Goal: Navigation & Orientation: Find specific page/section

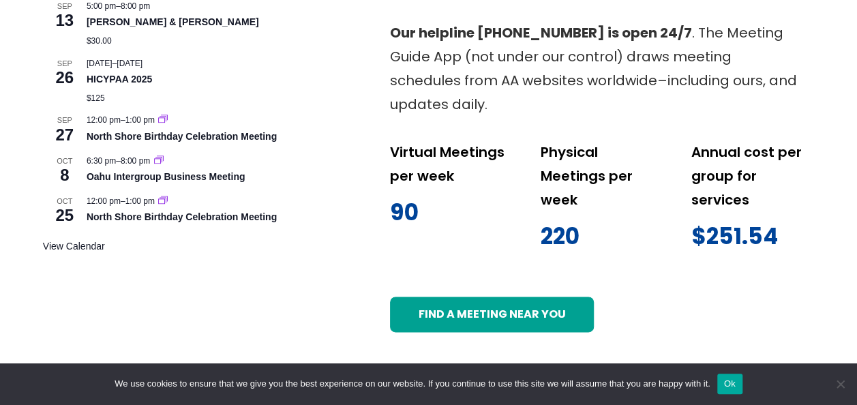
scroll to position [818, 0]
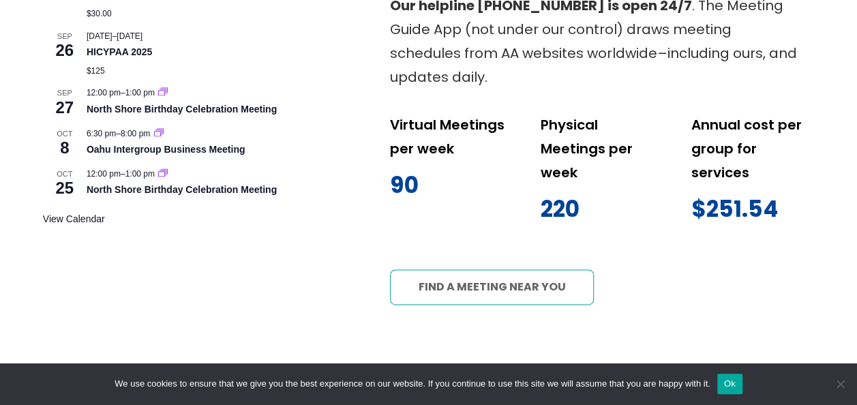
click at [507, 269] on link "Find a meeting near you" at bounding box center [492, 286] width 204 height 35
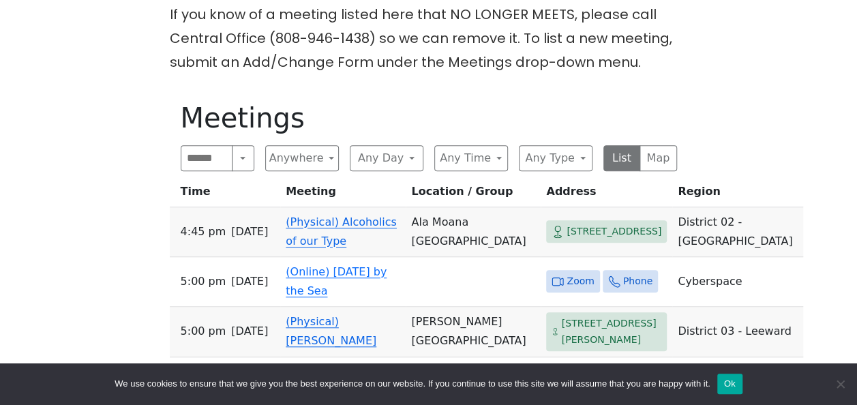
scroll to position [445, 0]
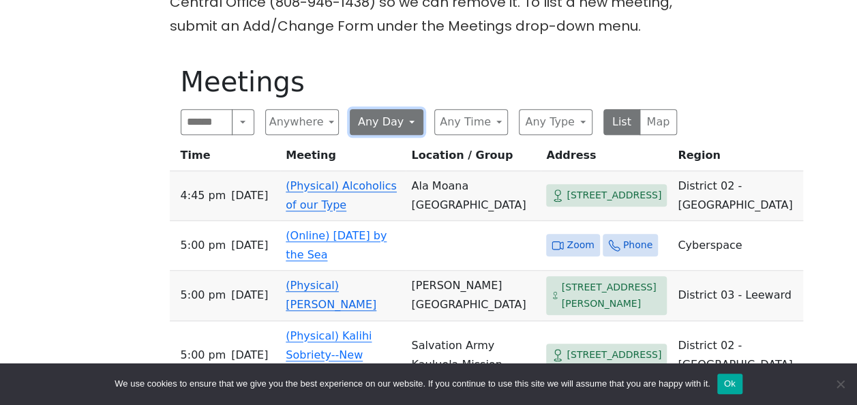
click at [408, 109] on button "Any Day" at bounding box center [387, 122] width 74 height 26
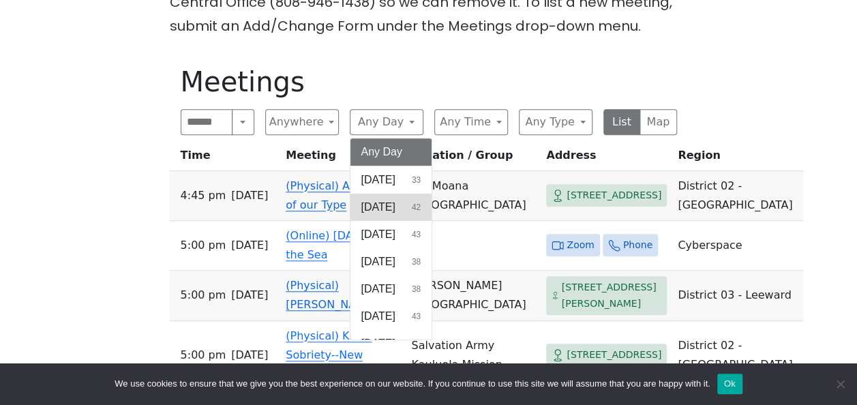
click at [396, 199] on span "[DATE]" at bounding box center [378, 207] width 34 height 16
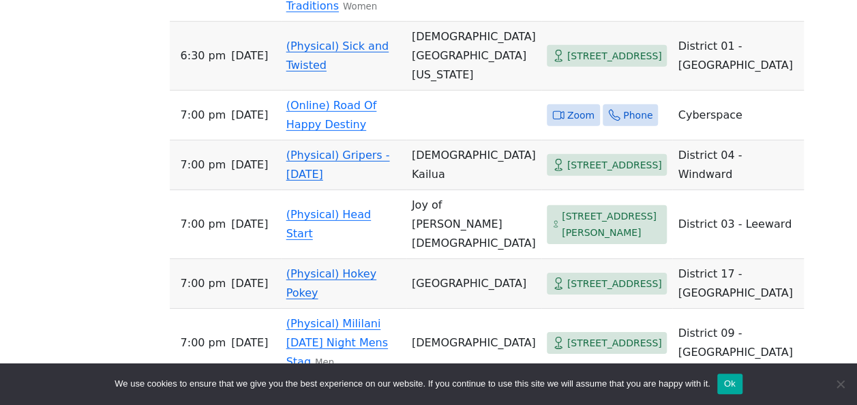
scroll to position [1963, 0]
